Goal: Transaction & Acquisition: Subscribe to service/newsletter

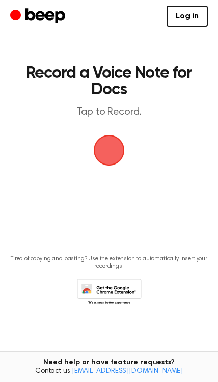
click at [183, 22] on link "Log in" at bounding box center [187, 16] width 41 height 21
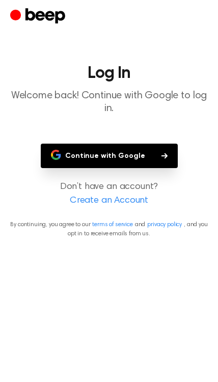
click at [57, 152] on icon "button" at bounding box center [55, 152] width 8 height 4
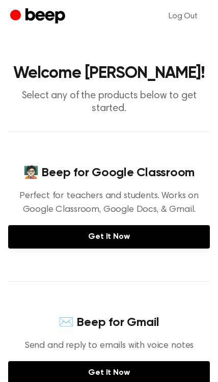
click at [39, 12] on icon "Beep" at bounding box center [45, 15] width 40 height 15
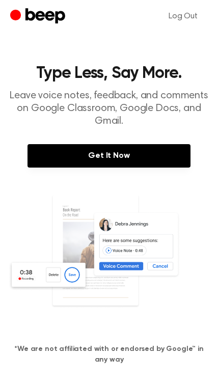
click at [46, 158] on link "Get It Now" at bounding box center [108, 155] width 163 height 23
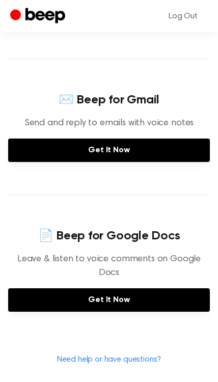
scroll to position [226, 0]
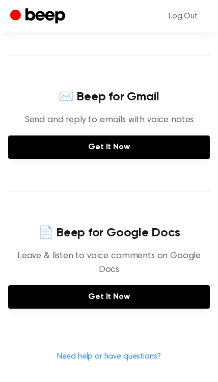
click at [23, 148] on link "Get It Now" at bounding box center [109, 146] width 202 height 23
